Goal: Answer question/provide support

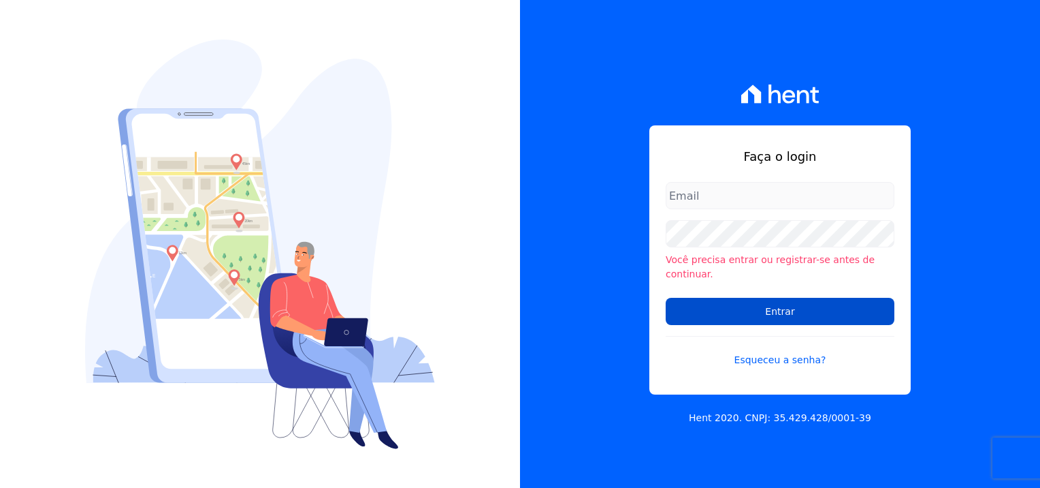
type input "natalia.alves@e-arke.com"
click at [798, 300] on input "Entrar" at bounding box center [780, 311] width 229 height 27
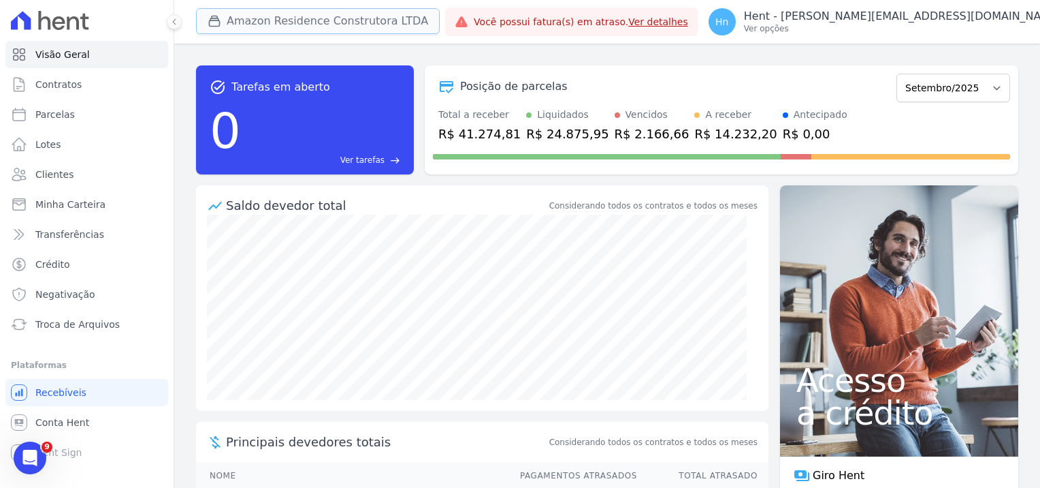
click at [376, 19] on button "Amazon Residence Construtora LTDA" at bounding box center [318, 21] width 244 height 26
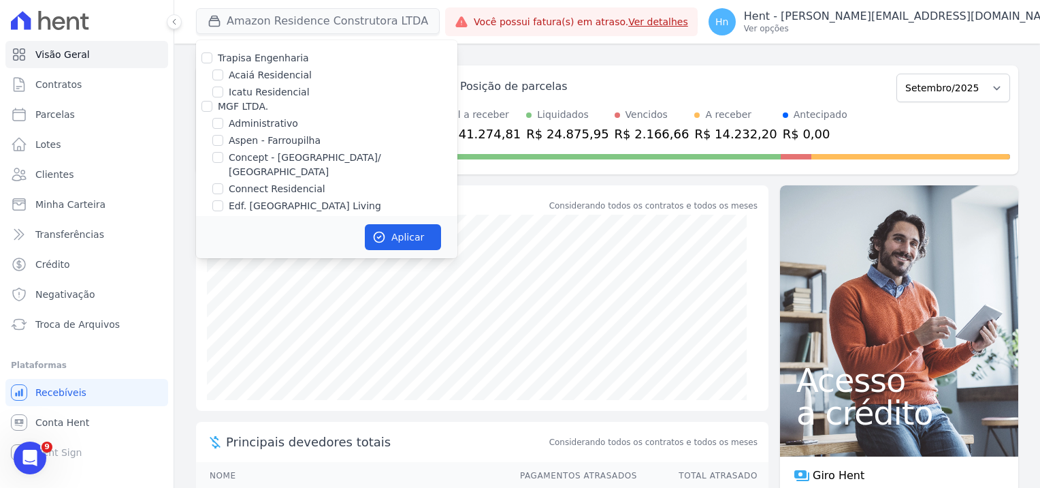
scroll to position [3004, 0]
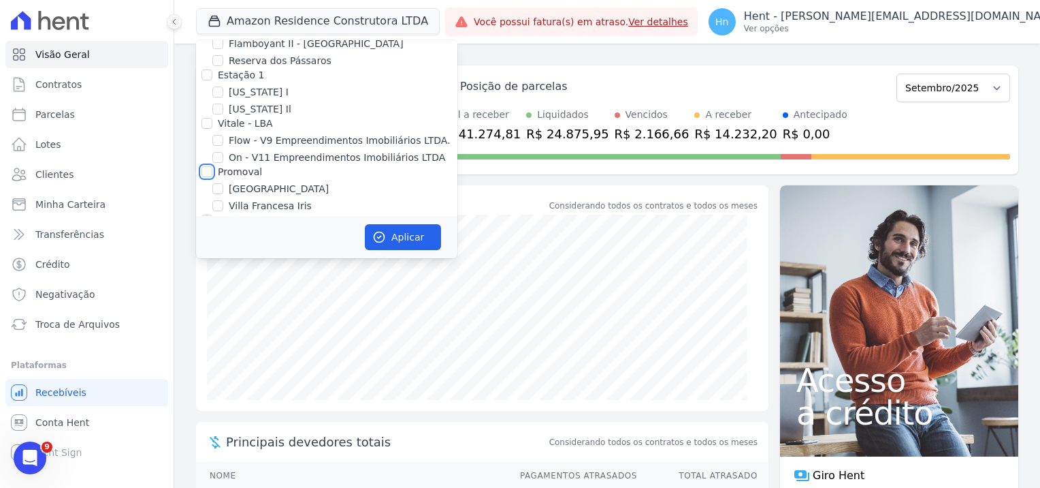
click at [209, 166] on input "Promoval" at bounding box center [207, 171] width 11 height 11
checkbox input "true"
click at [400, 234] on button "Aplicar" at bounding box center [403, 237] width 76 height 26
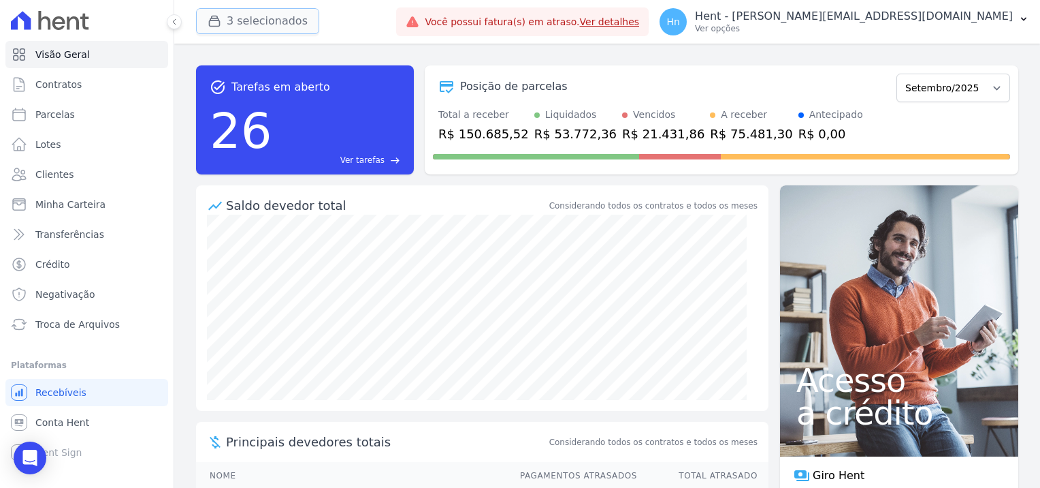
click at [276, 26] on button "3 selecionados" at bounding box center [257, 21] width 123 height 26
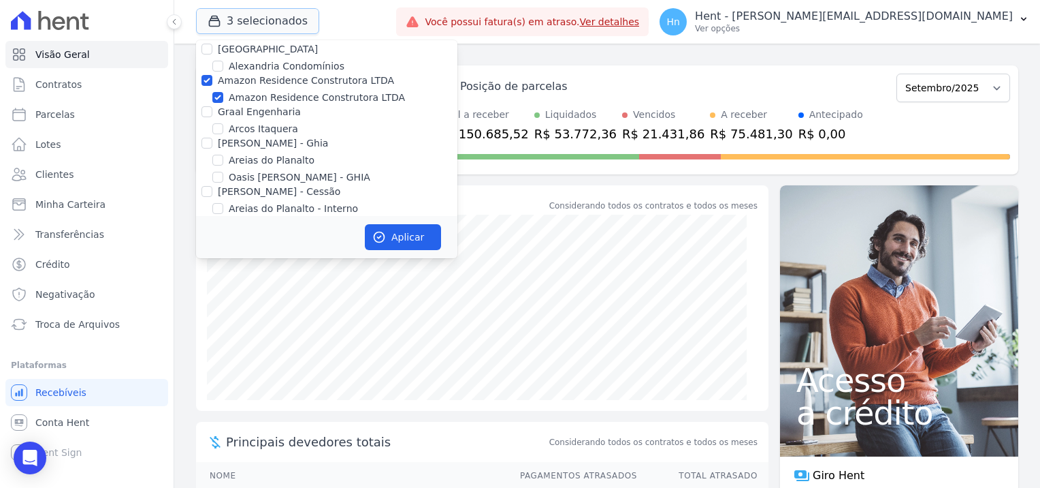
scroll to position [613, 0]
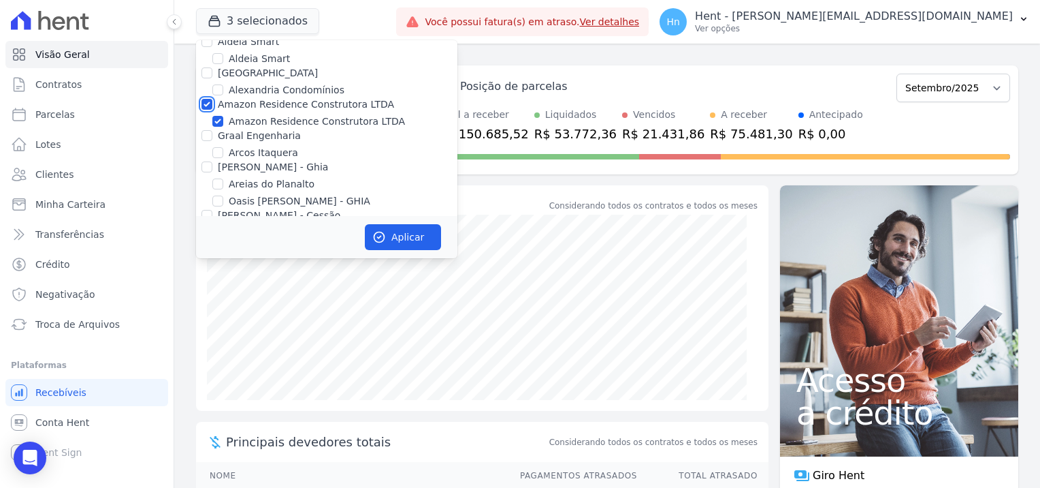
click at [206, 99] on input "Amazon Residence Construtora LTDA" at bounding box center [207, 104] width 11 height 11
checkbox input "false"
click at [398, 247] on button "Aplicar" at bounding box center [403, 237] width 76 height 26
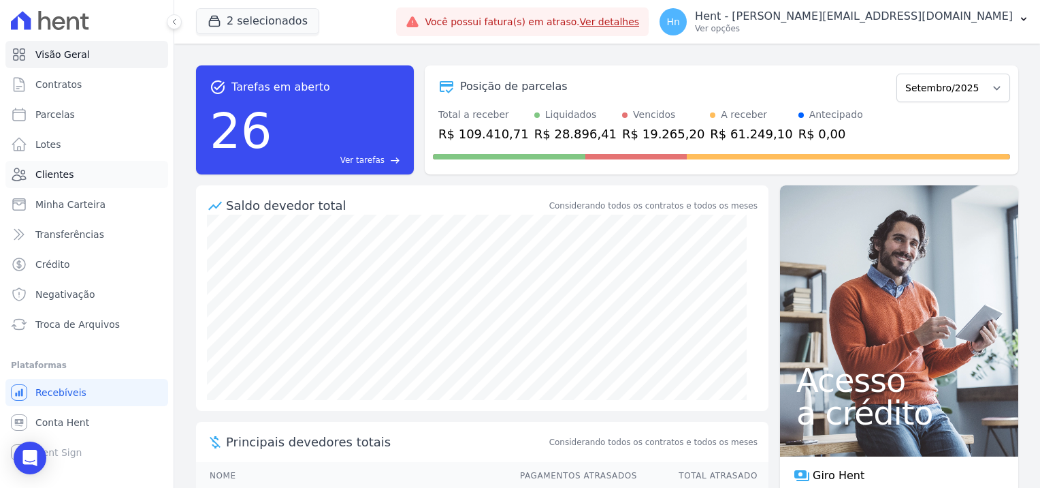
click at [84, 182] on link "Clientes" at bounding box center [86, 174] width 163 height 27
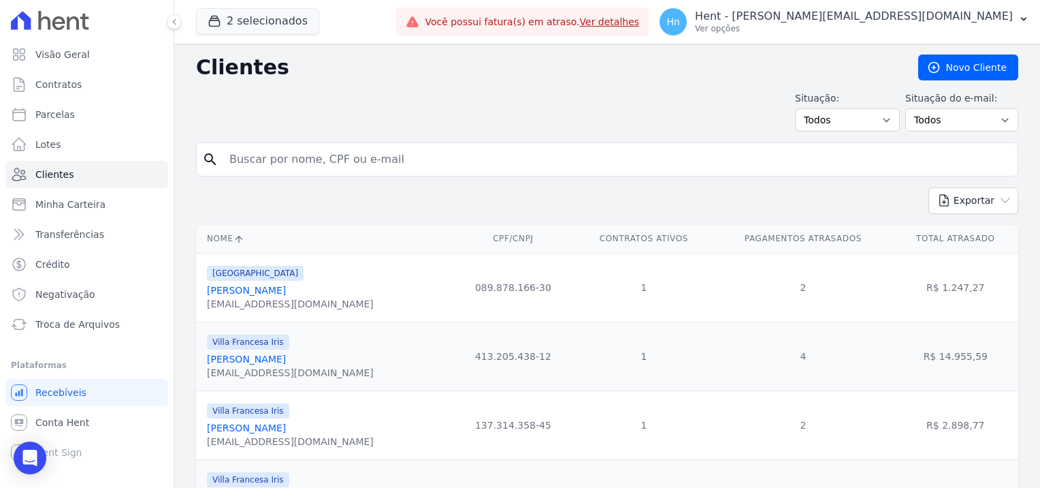
click at [289, 157] on input "search" at bounding box center [616, 159] width 791 height 27
paste input "[PERSON_NAME]"
type input "[PERSON_NAME]"
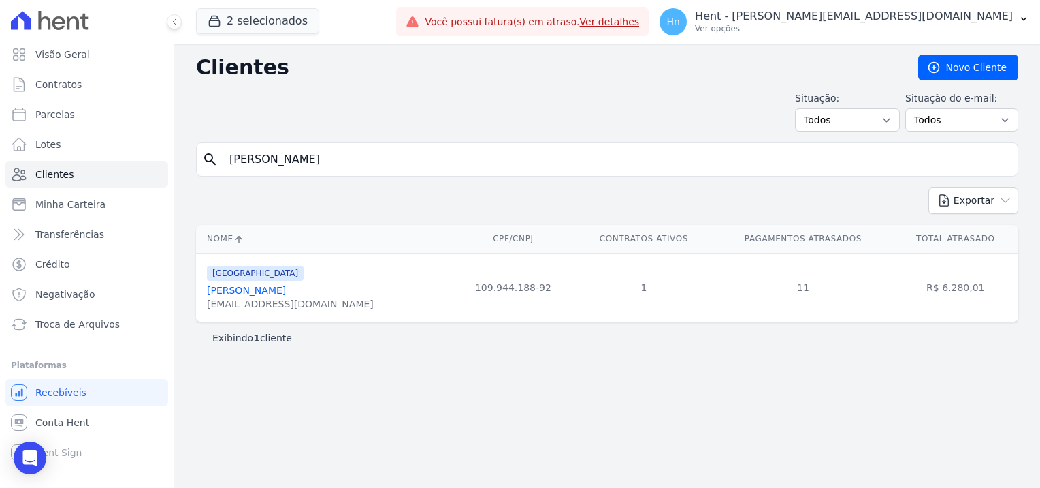
click at [286, 293] on link "[PERSON_NAME]" at bounding box center [246, 290] width 79 height 11
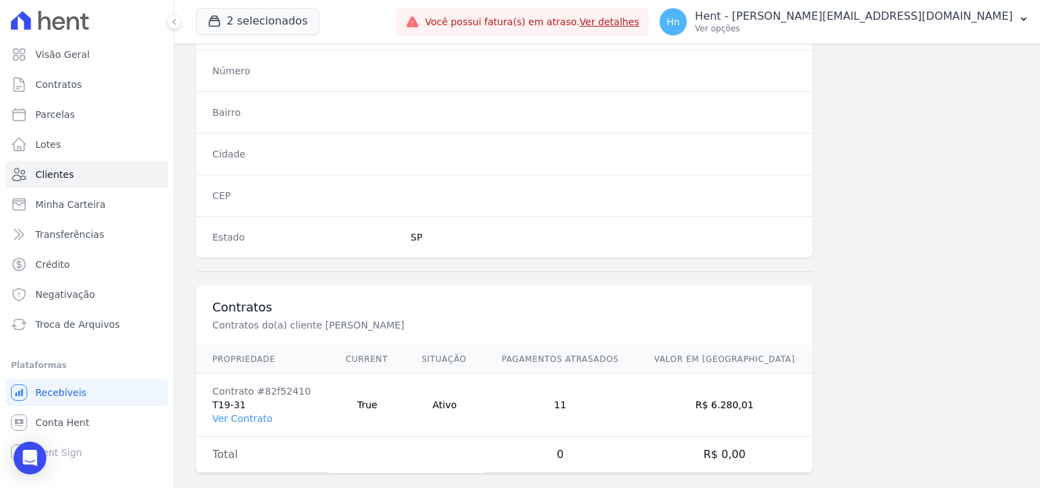
scroll to position [782, 0]
click at [238, 413] on link "Ver Contrato" at bounding box center [242, 418] width 60 height 11
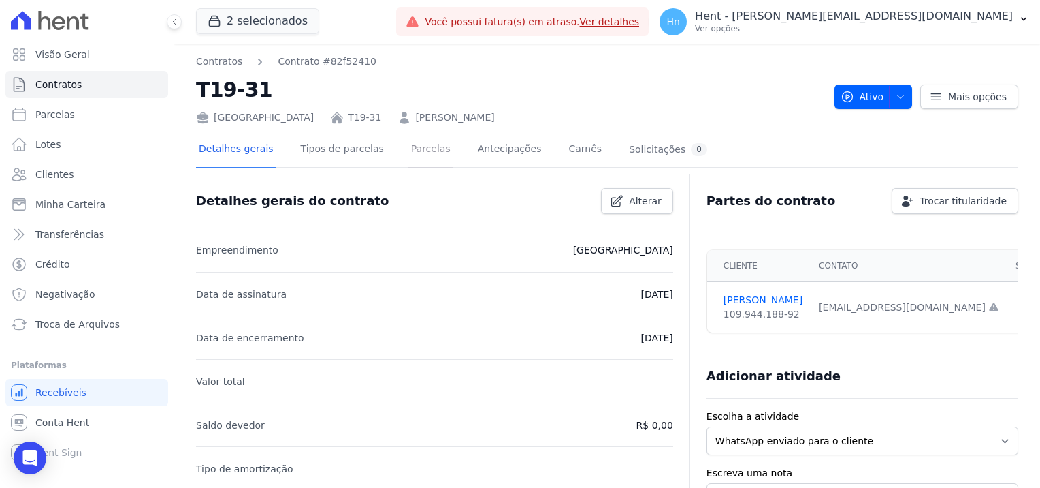
click at [410, 144] on link "Parcelas" at bounding box center [431, 150] width 45 height 36
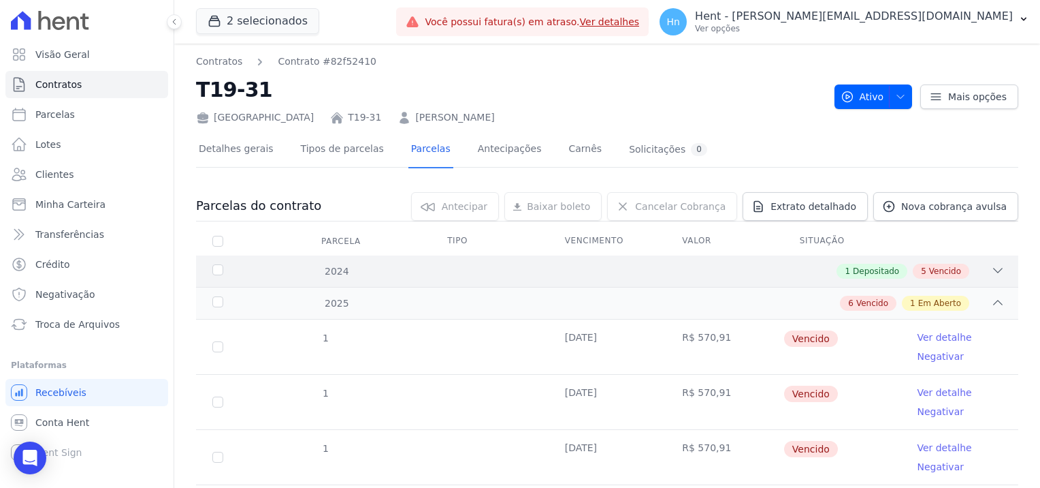
click at [991, 272] on icon at bounding box center [998, 270] width 14 height 14
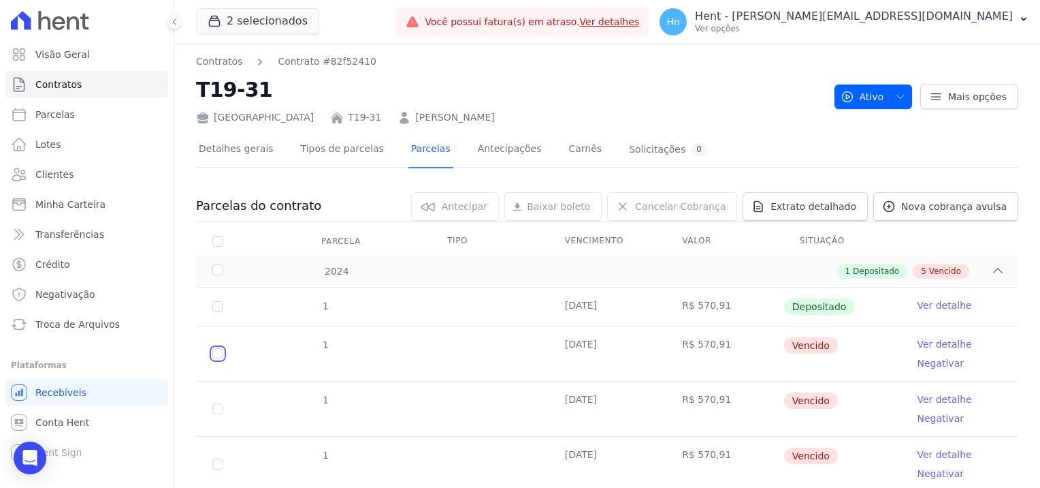
click at [222, 356] on input "checkbox" at bounding box center [217, 353] width 11 height 11
checkbox input "true"
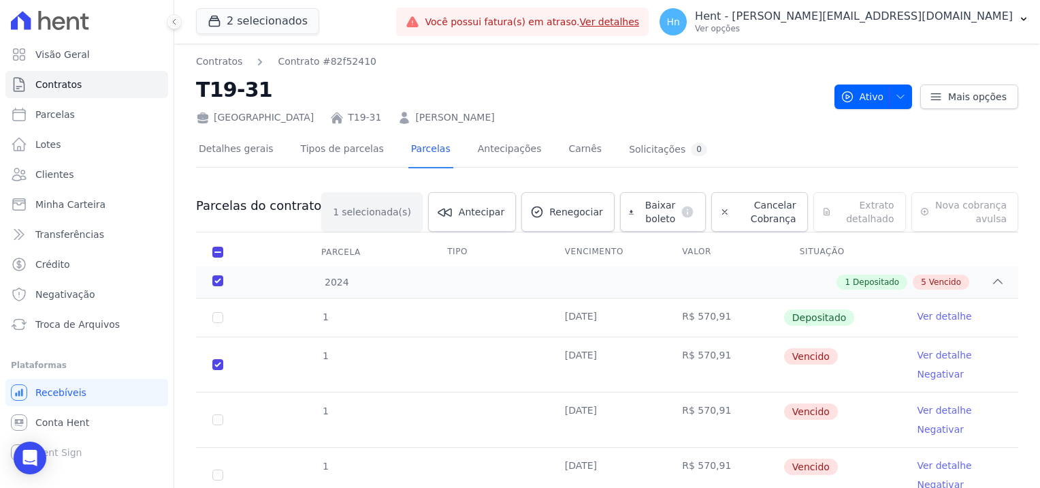
click at [941, 348] on link "Ver detalhe" at bounding box center [944, 355] width 54 height 14
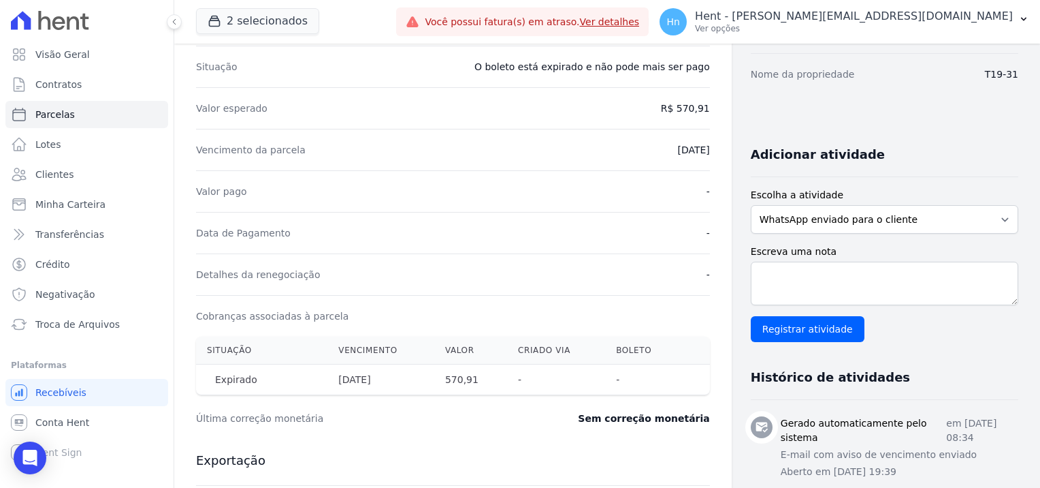
scroll to position [204, 0]
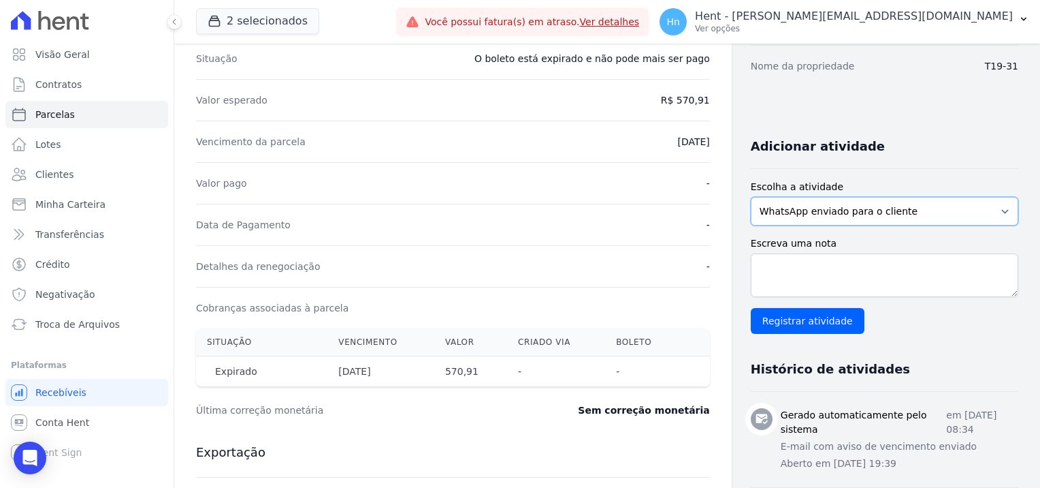
click at [1002, 207] on select "WhatsApp enviado para o cliente Adicionar um comentário Ligação feita para o cl…" at bounding box center [885, 211] width 268 height 29
select select "note"
click at [751, 197] on select "WhatsApp enviado para o cliente Adicionar um comentário Ligação feita para o cl…" at bounding box center [885, 211] width 268 height 29
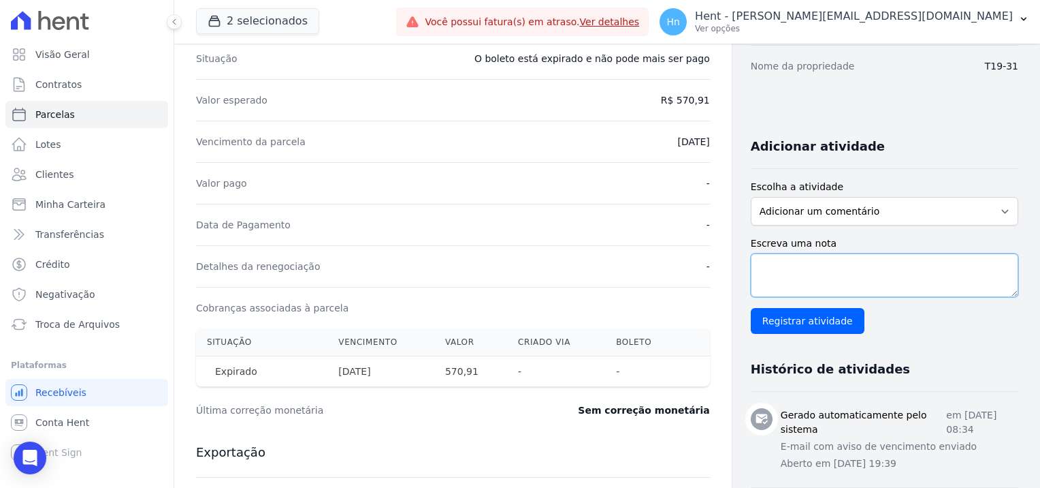
click at [830, 293] on textarea "Escreva uma nota" at bounding box center [885, 275] width 268 height 44
click at [827, 281] on textarea "Escreva uma nota" at bounding box center [885, 275] width 268 height 44
paste textarea "Cliente solicitou distrato da unidade, pois alega que esta desempregada e não c…"
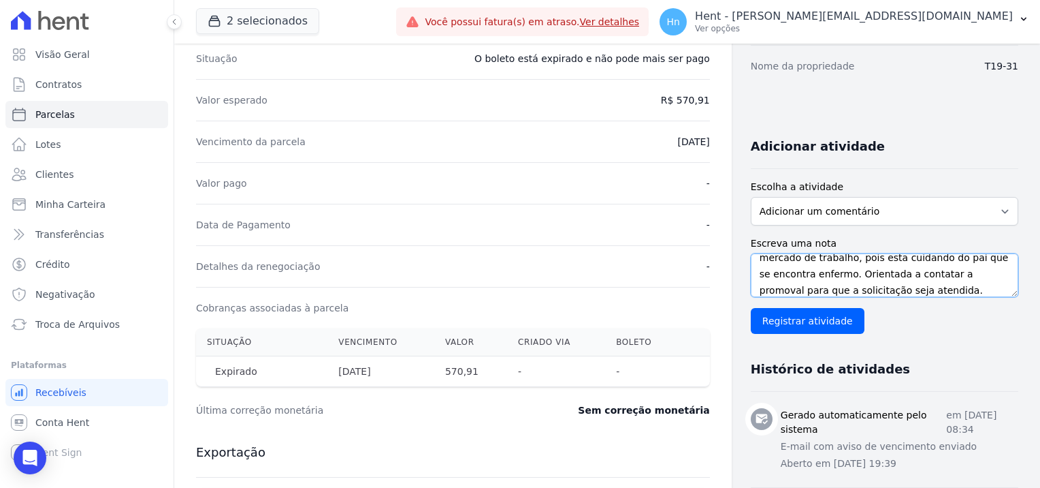
scroll to position [0, 0]
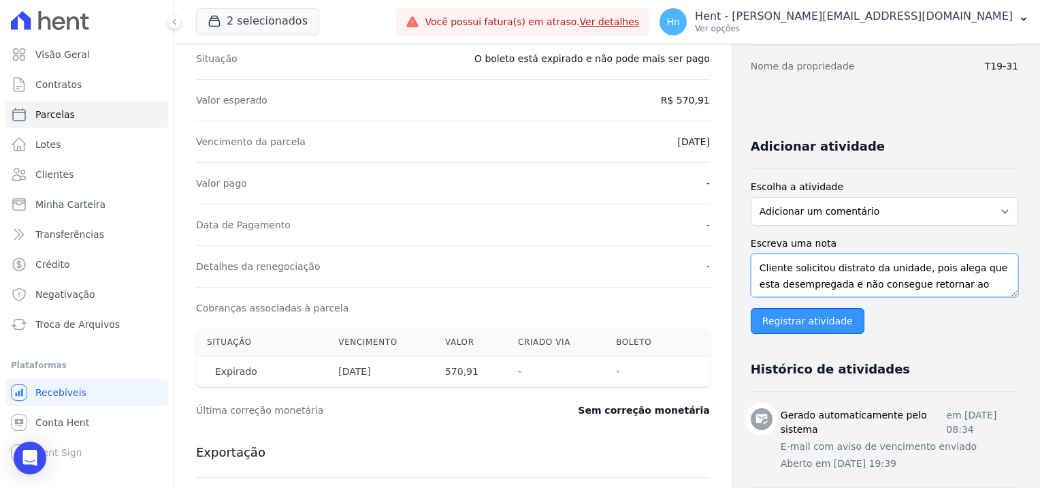
type textarea "Cliente solicitou distrato da unidade, pois alega que esta desempregada e não c…"
click at [818, 326] on input "Registrar atividade" at bounding box center [808, 321] width 114 height 26
